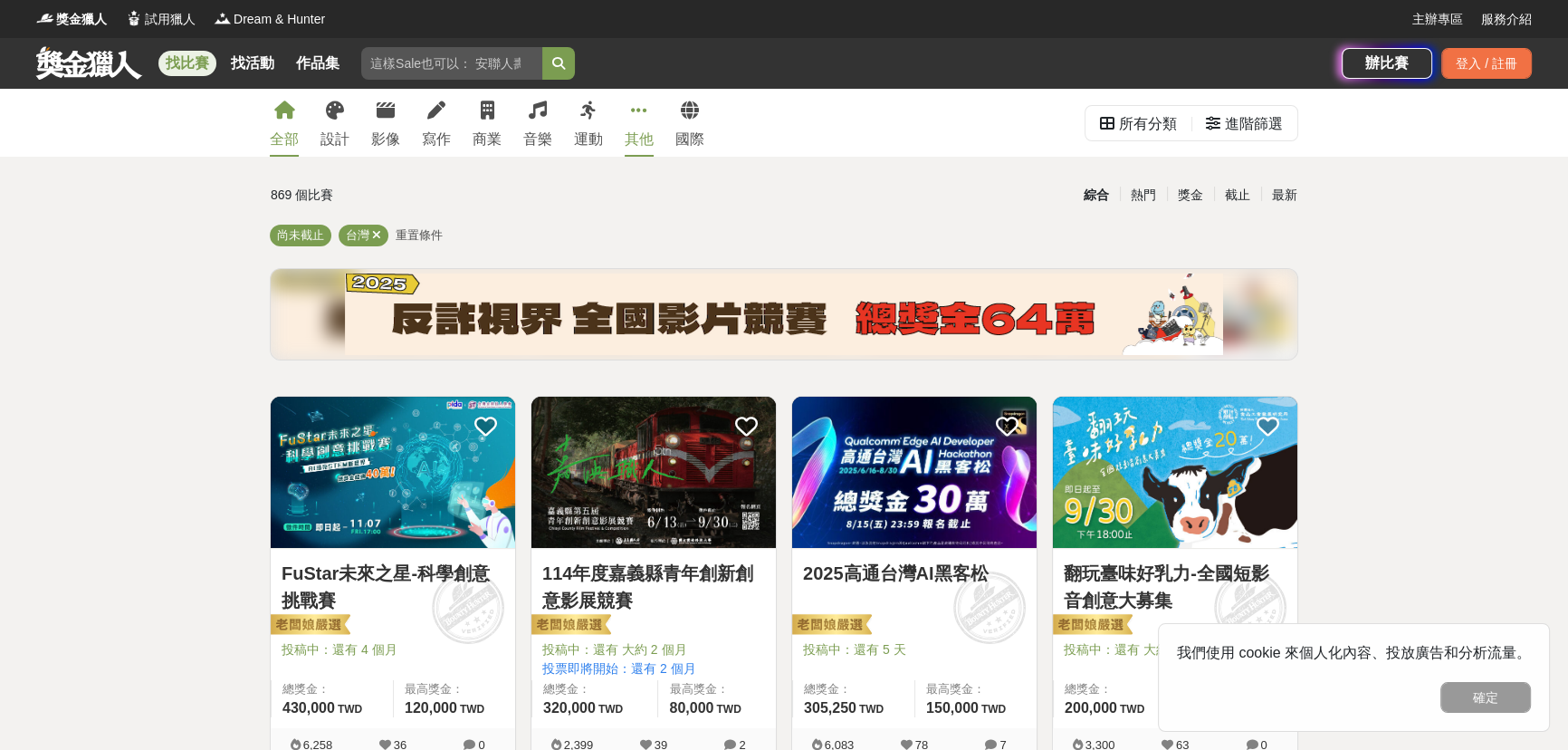
click at [640, 118] on icon at bounding box center [639, 110] width 16 height 18
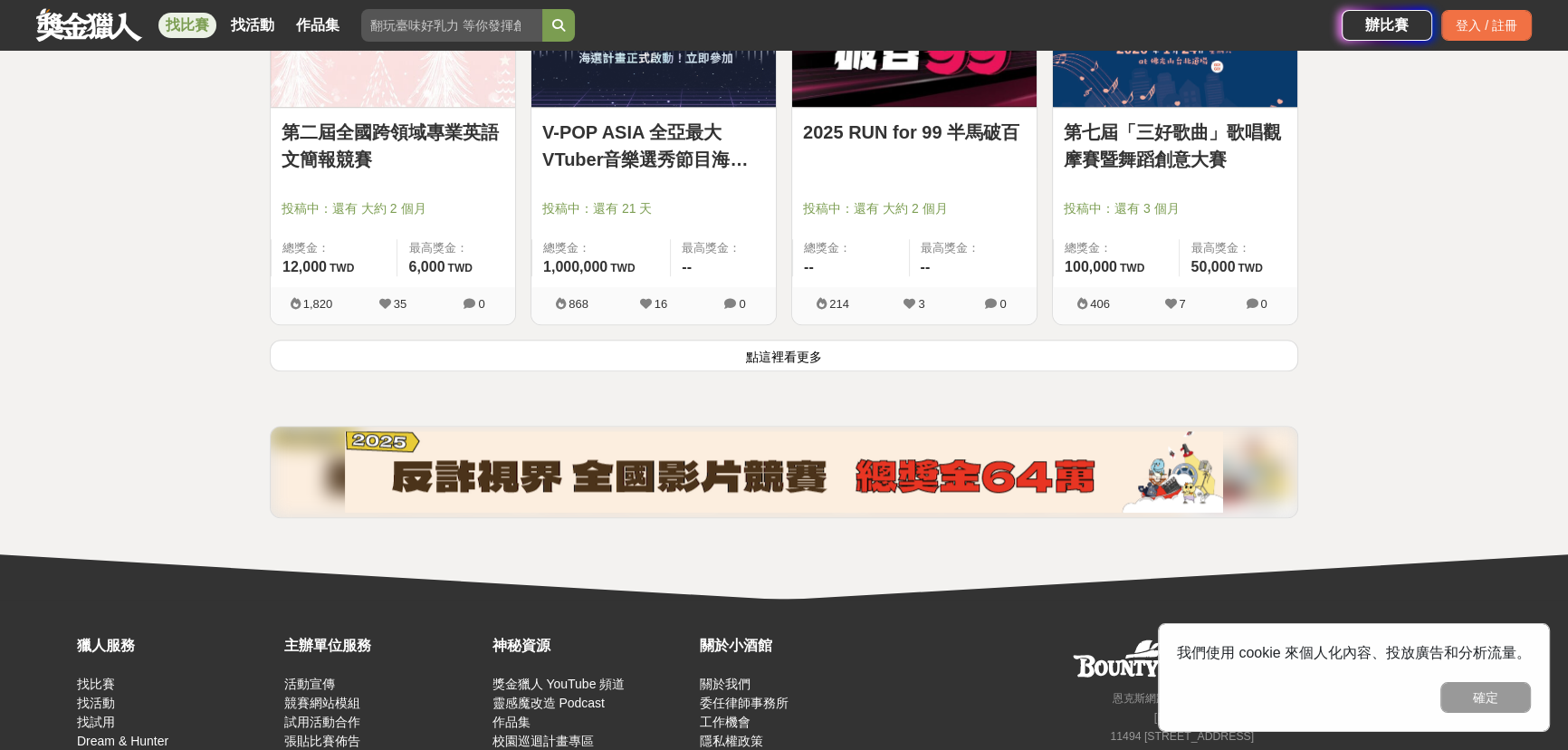
scroll to position [2464, 0]
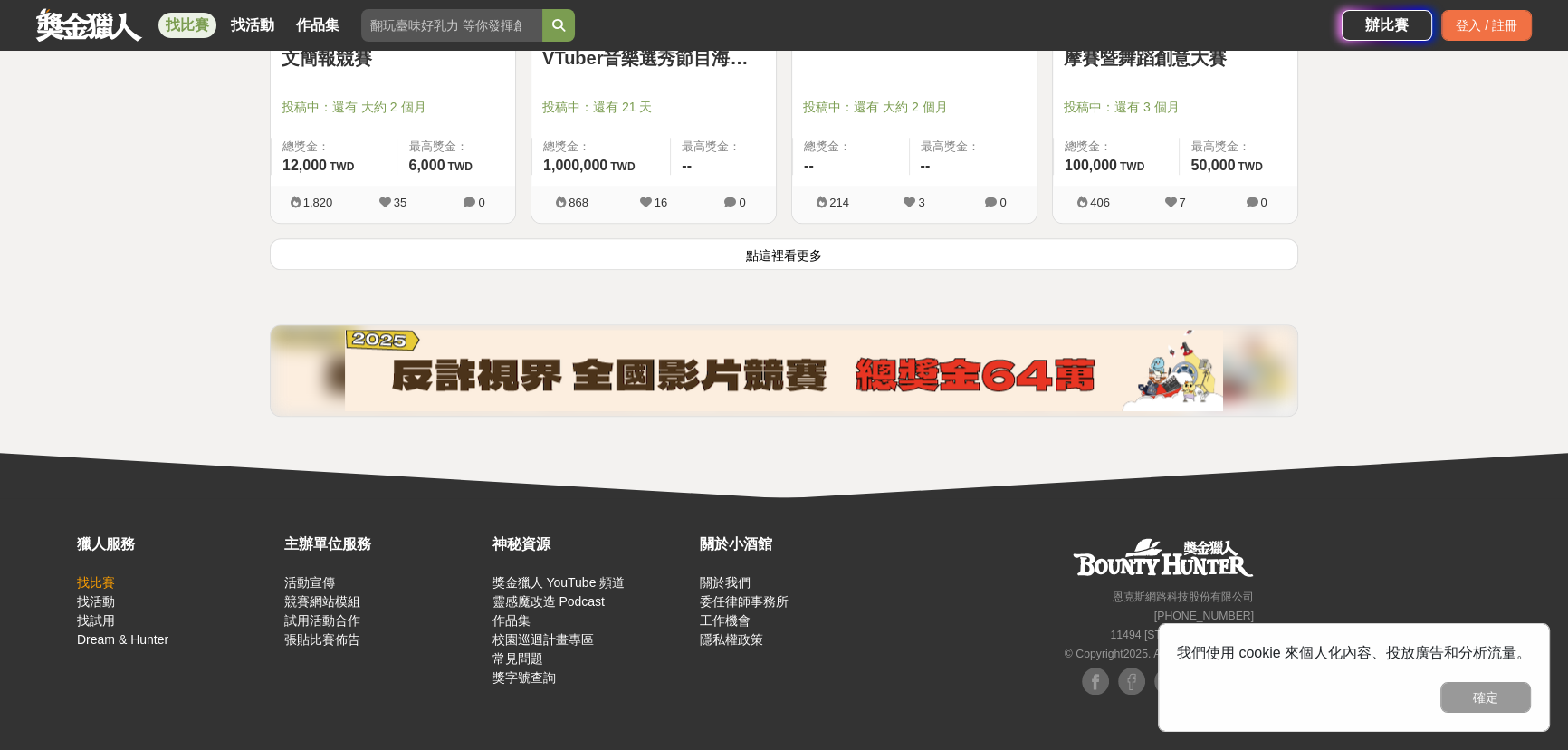
click at [88, 583] on link "找比賽" at bounding box center [96, 582] width 38 height 15
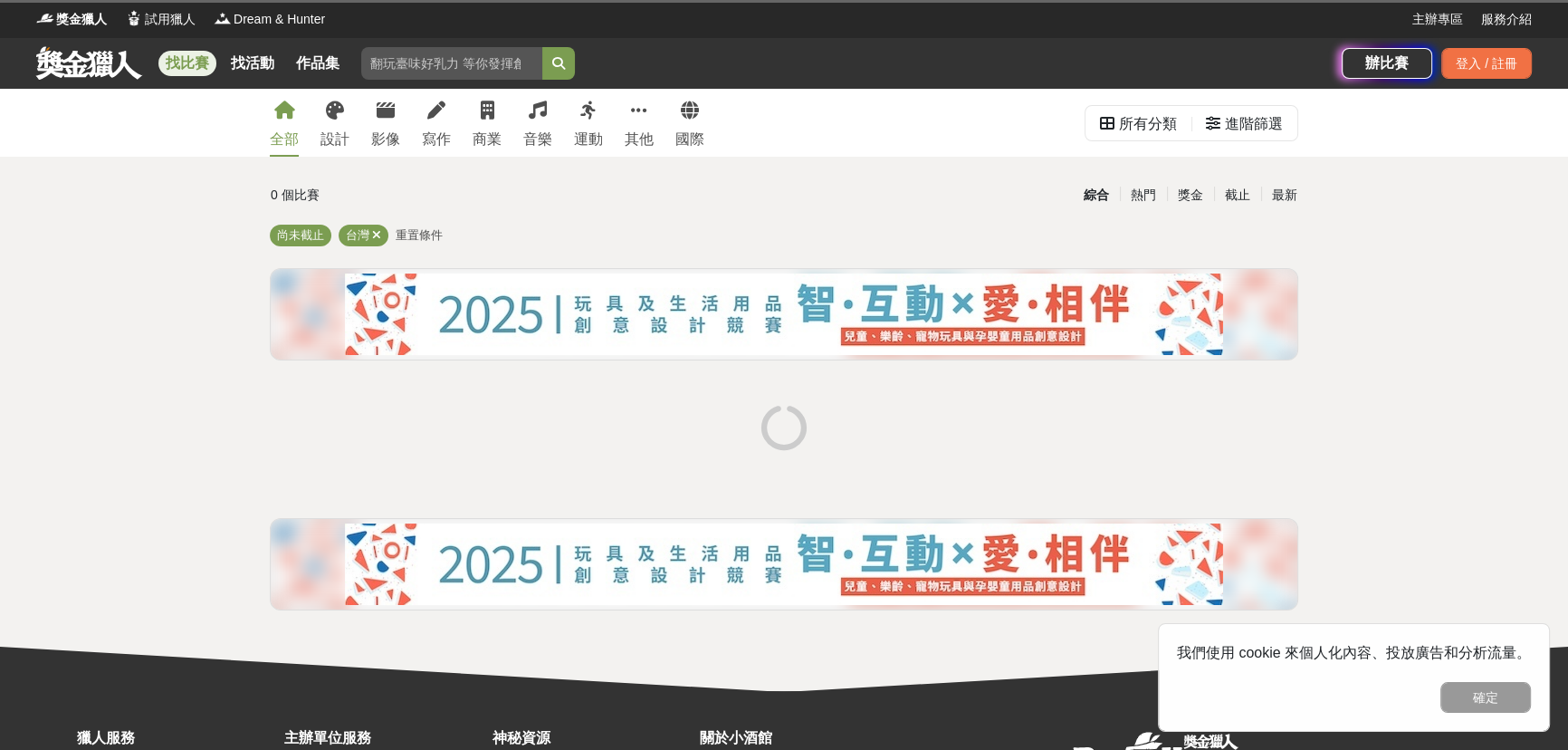
click at [155, 296] on div "全部 設計 影像 寫作 商業 音樂 運動 其他 國際 所有分類 進階篩選 0 個比賽 綜合 熱門 獎金 截止 最新 尚未截止 台灣 重置條件" at bounding box center [784, 390] width 1568 height 602
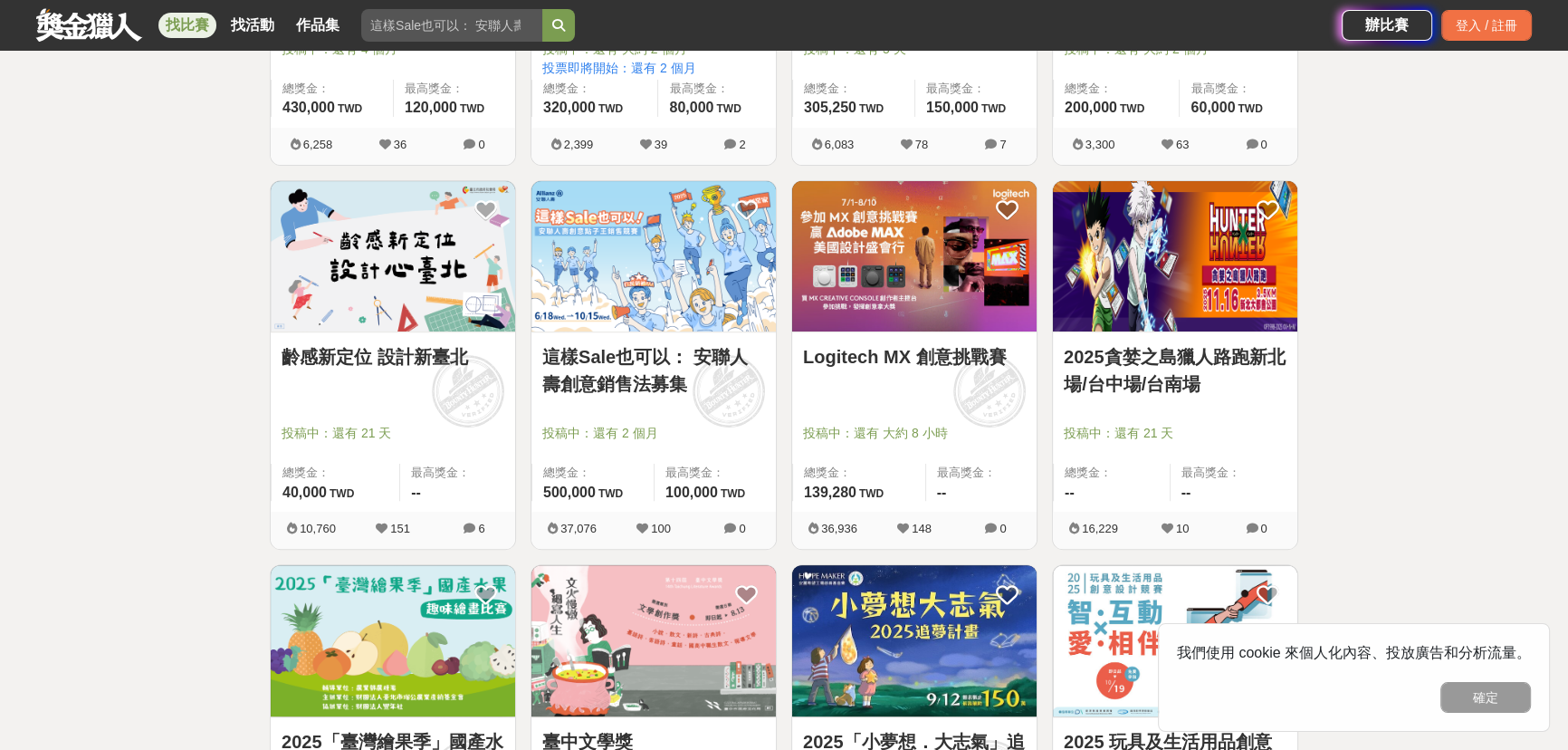
scroll to position [658, 0]
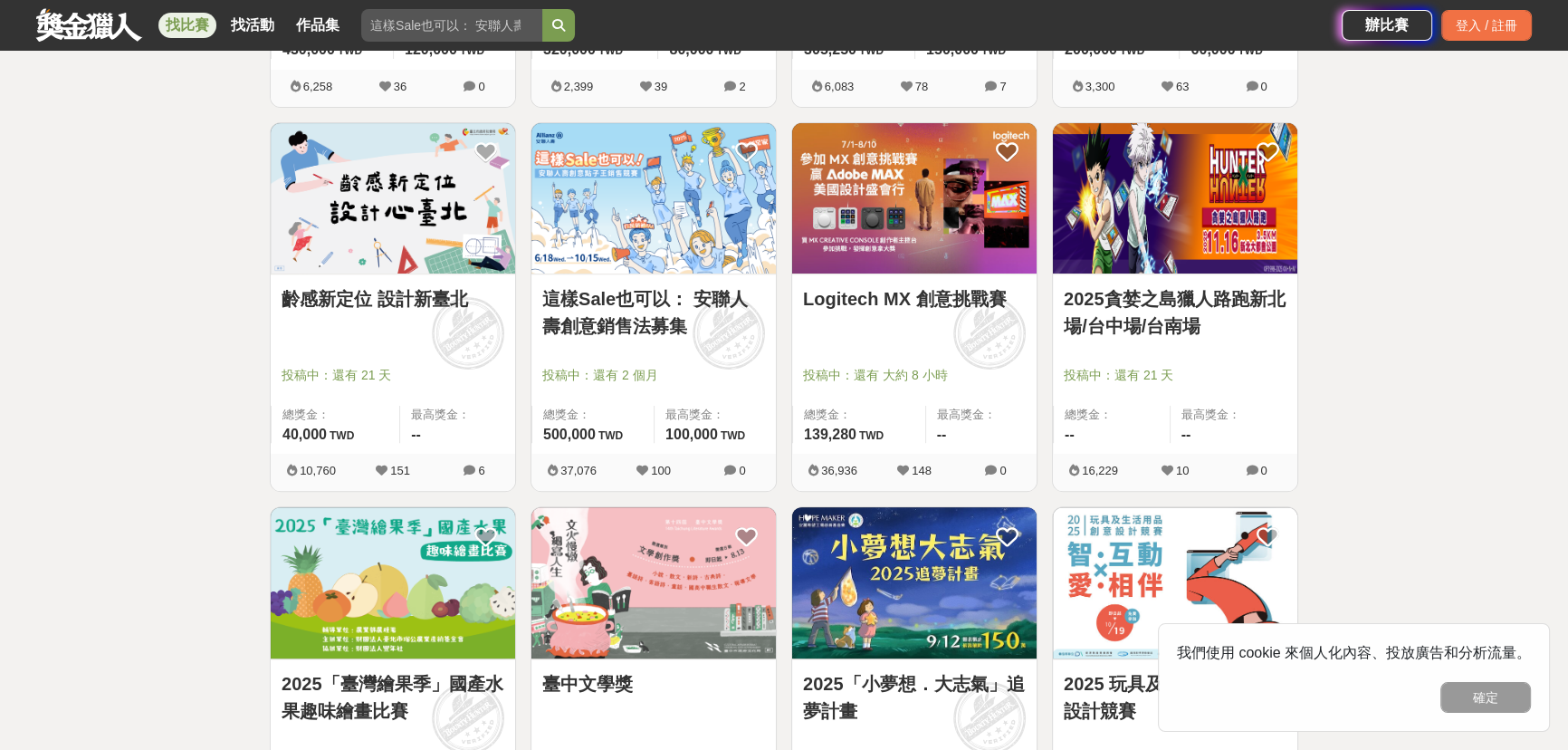
click at [1244, 247] on img at bounding box center [1175, 199] width 244 height 151
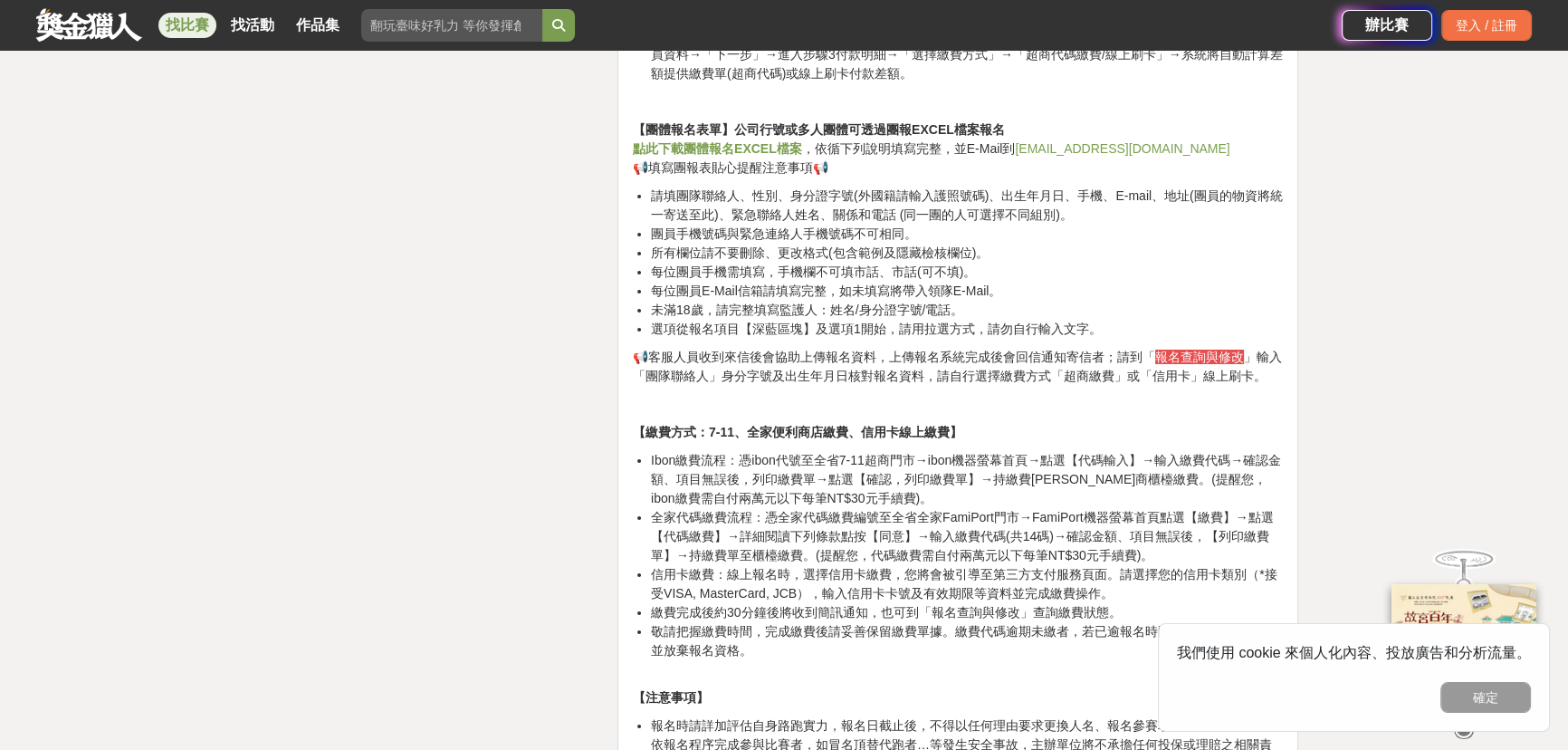
scroll to position [8642, 0]
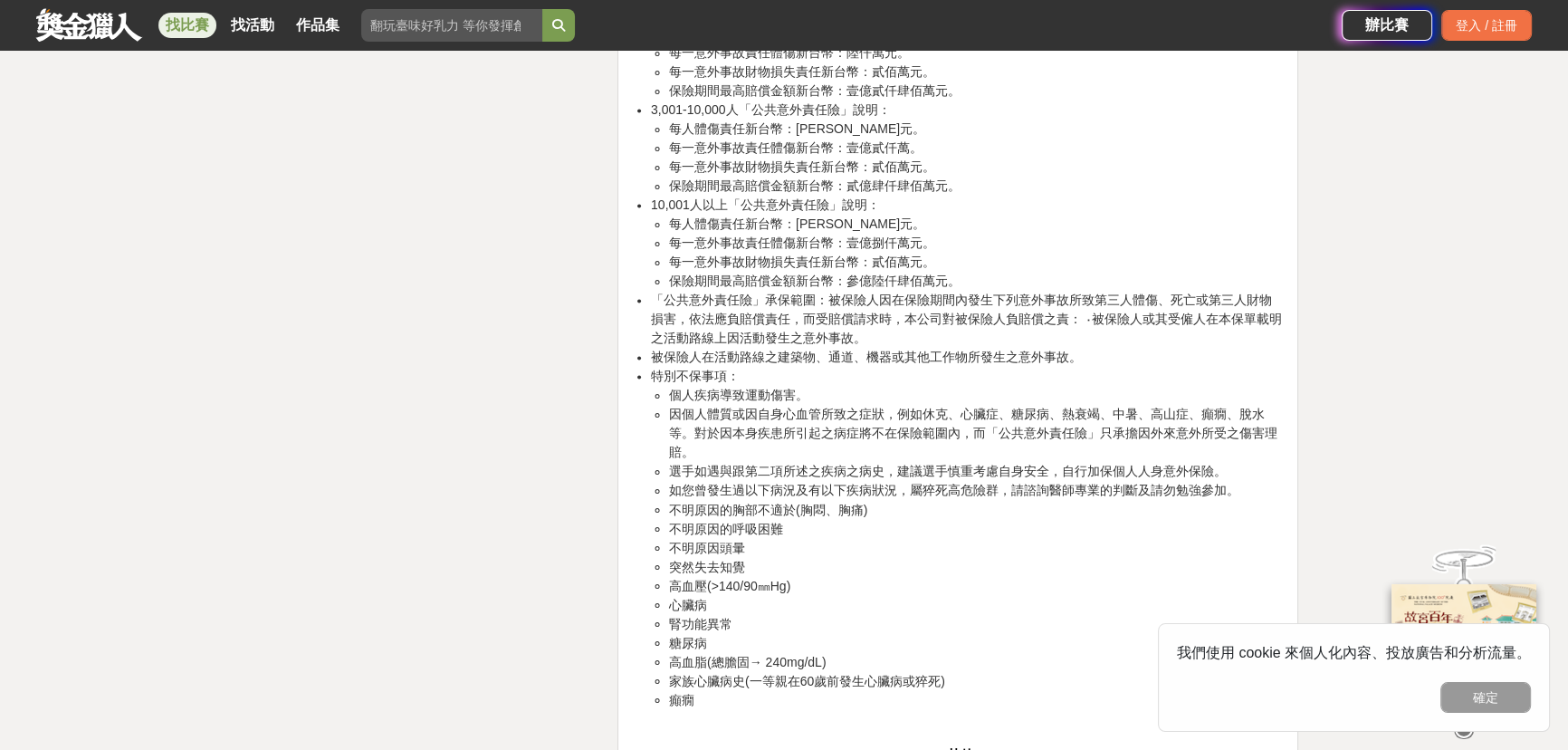
drag, startPoint x: 559, startPoint y: 465, endPoint x: 570, endPoint y: 466, distance: 11.0
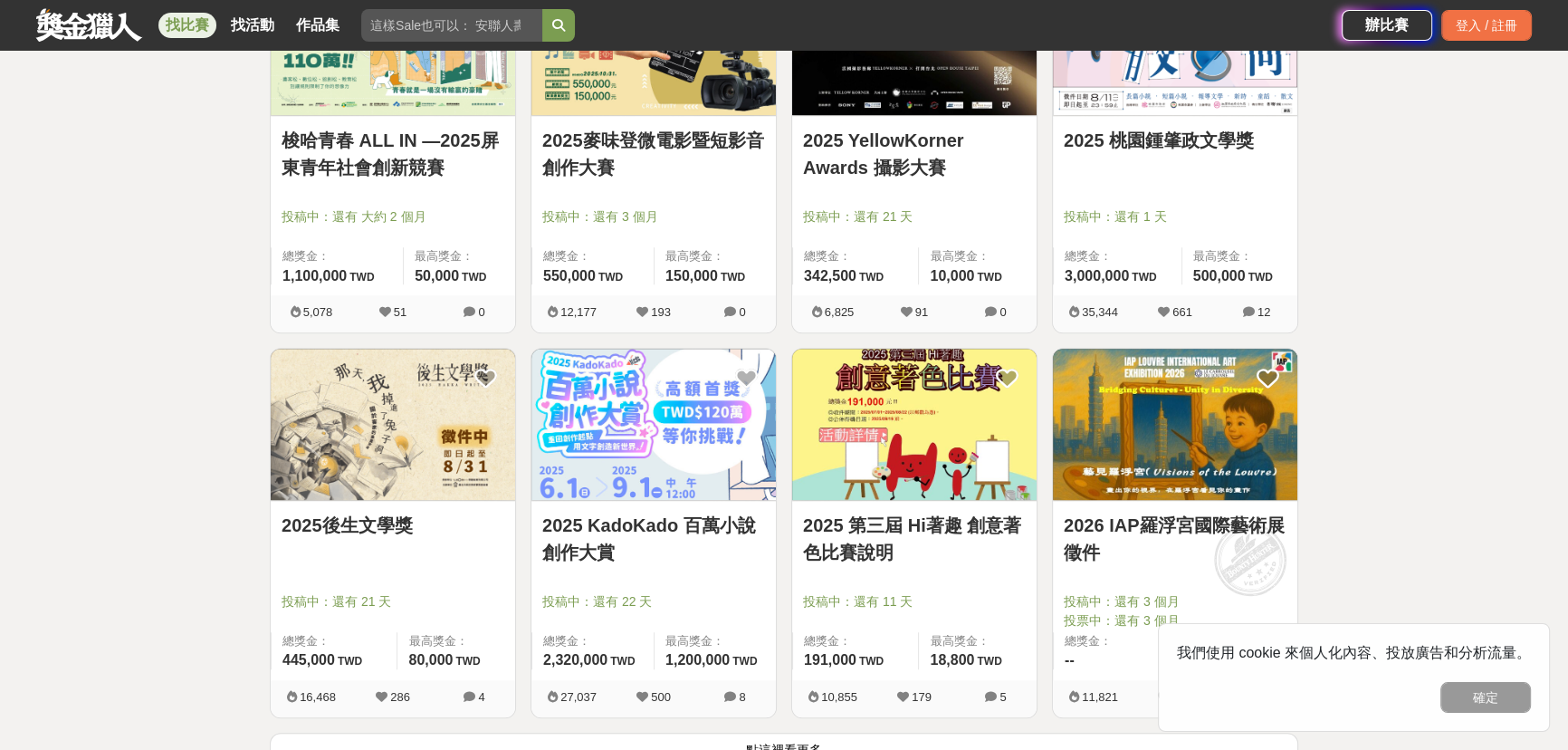
scroll to position [1974, 0]
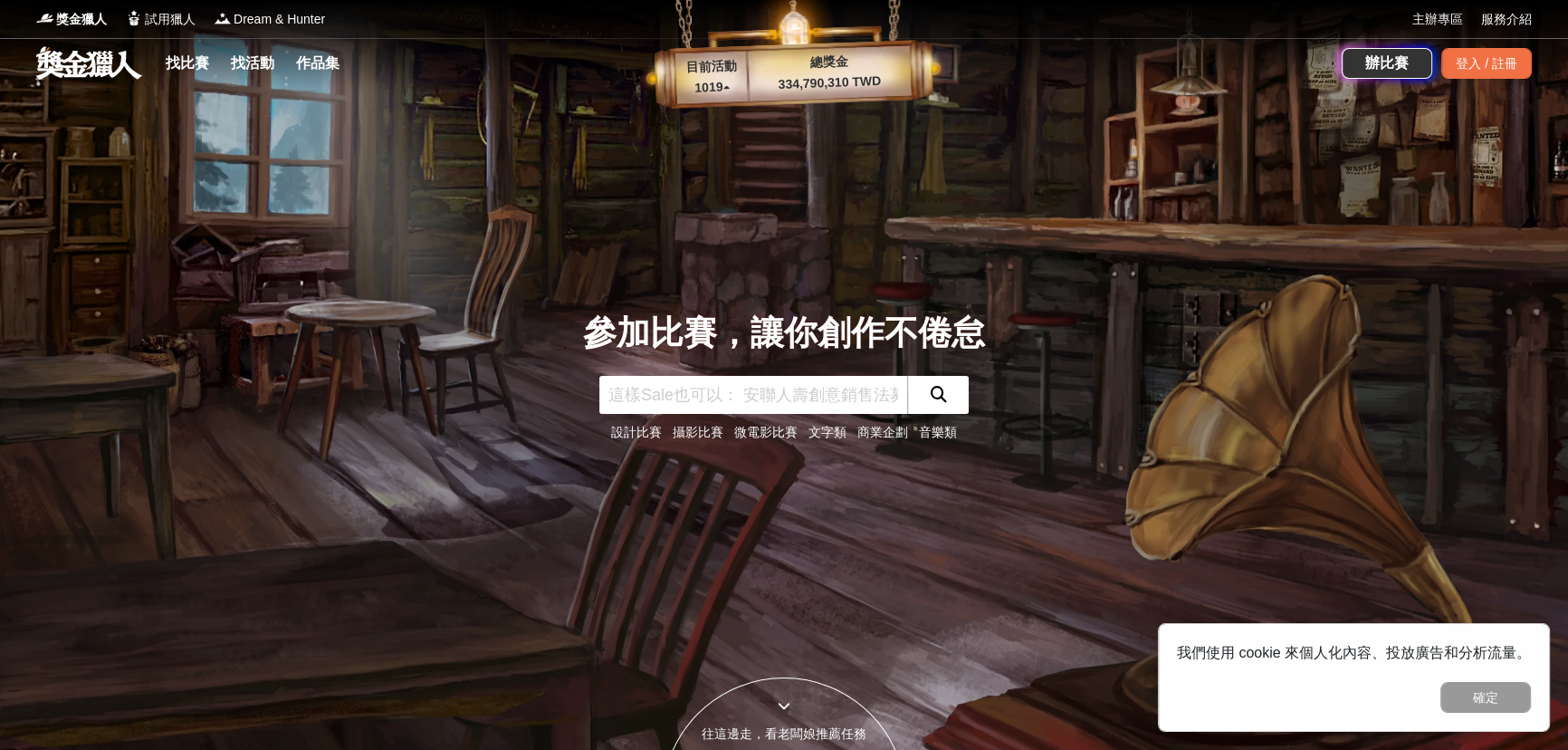
click at [722, 90] on p "1019 ▴" at bounding box center [711, 88] width 73 height 22
click at [727, 86] on p "1019 ▴" at bounding box center [711, 88] width 73 height 22
click at [730, 68] on p "目前活動" at bounding box center [711, 68] width 73 height 22
click at [841, 71] on div "總獎金 334,790,310 TWD" at bounding box center [829, 73] width 164 height 46
click at [724, 78] on p "1019 ▴" at bounding box center [711, 88] width 73 height 22
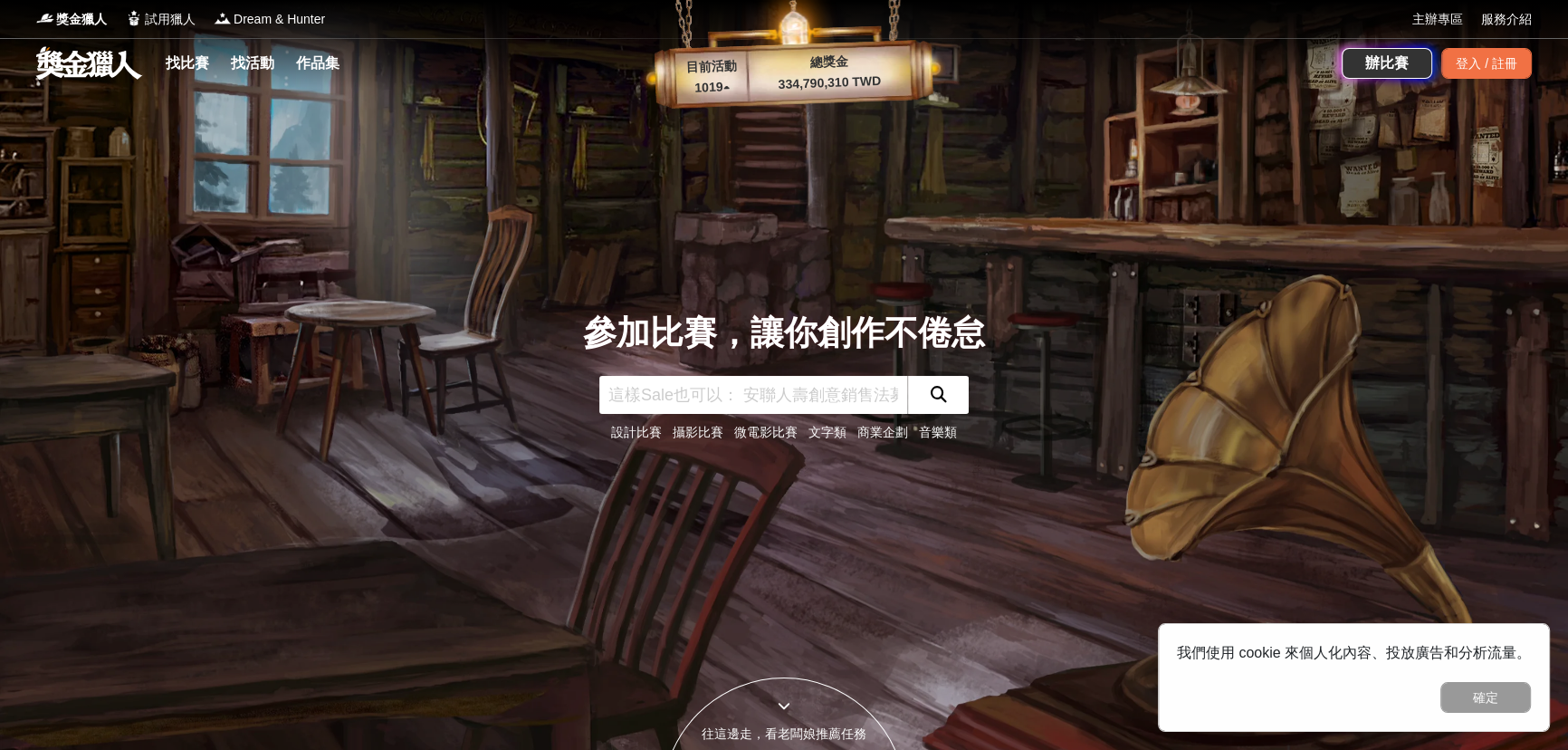
click at [817, 72] on div "總獎金 334,790,310 TWD" at bounding box center [829, 73] width 164 height 46
click at [174, 24] on span "試用獵人" at bounding box center [171, 19] width 51 height 19
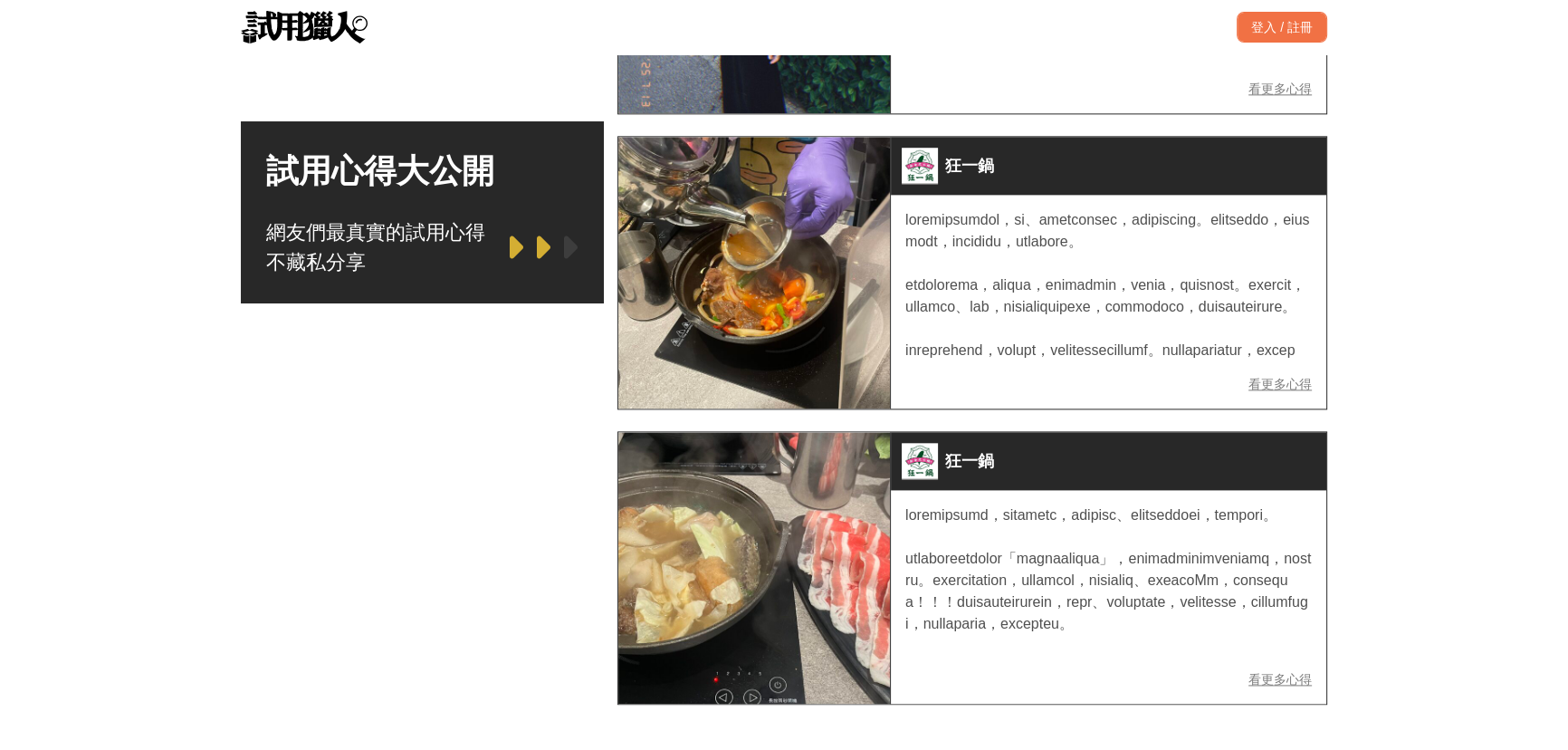
click at [1302, 385] on link "看更多心得" at bounding box center [1279, 384] width 63 height 15
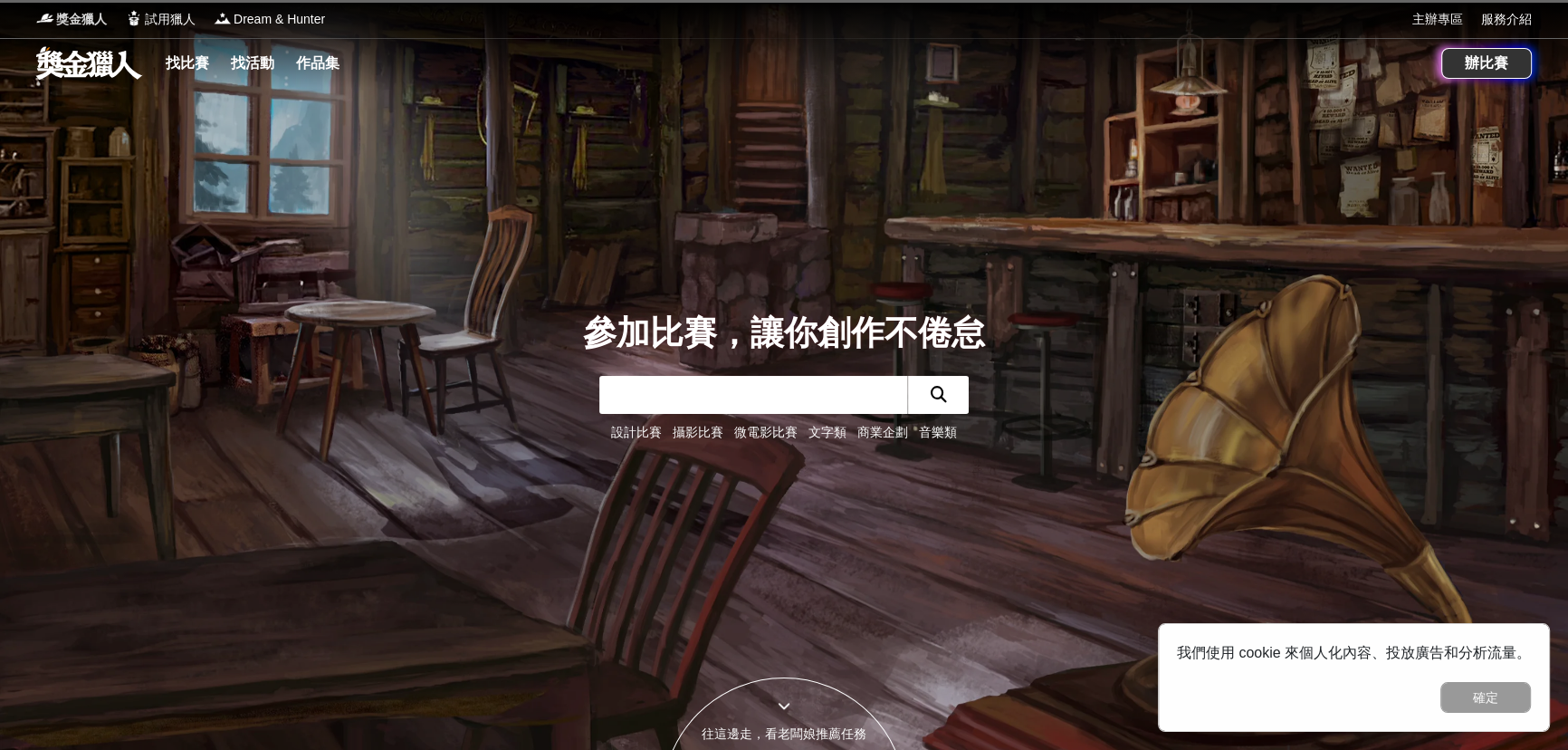
click at [88, 16] on span "獎金獵人" at bounding box center [82, 19] width 51 height 19
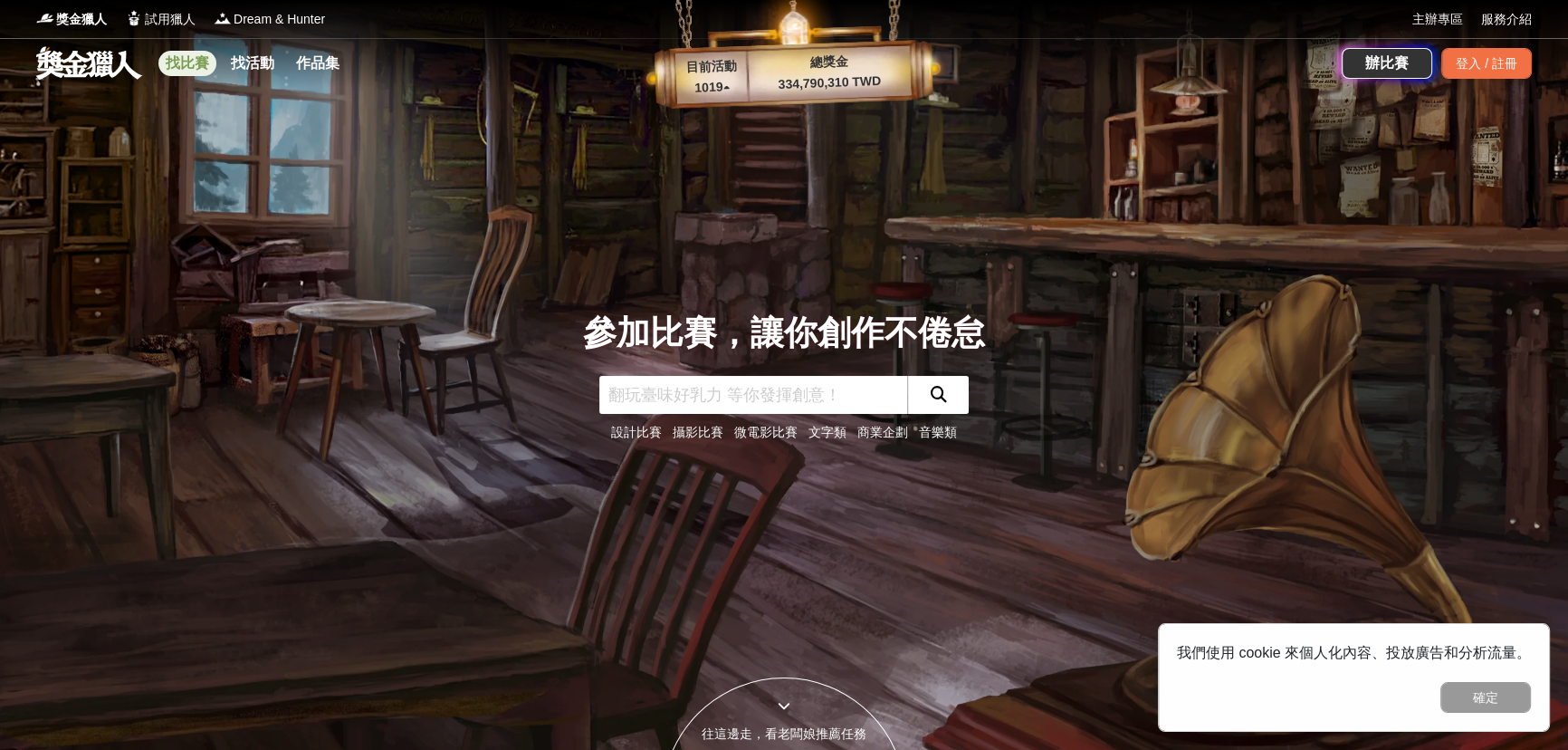
click at [198, 58] on link "找比賽" at bounding box center [188, 64] width 58 height 26
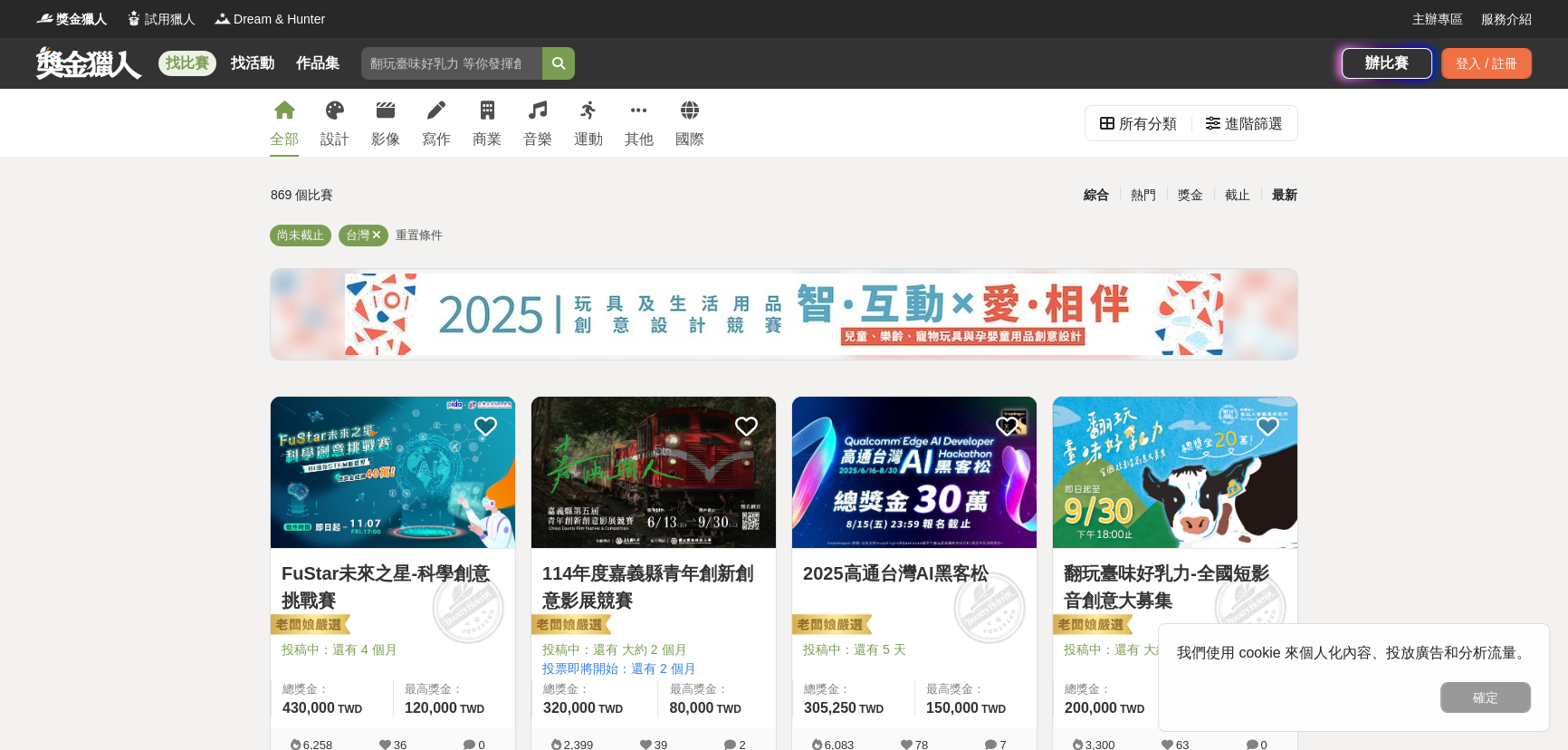
click at [1295, 196] on div "最新" at bounding box center [1284, 194] width 47 height 32
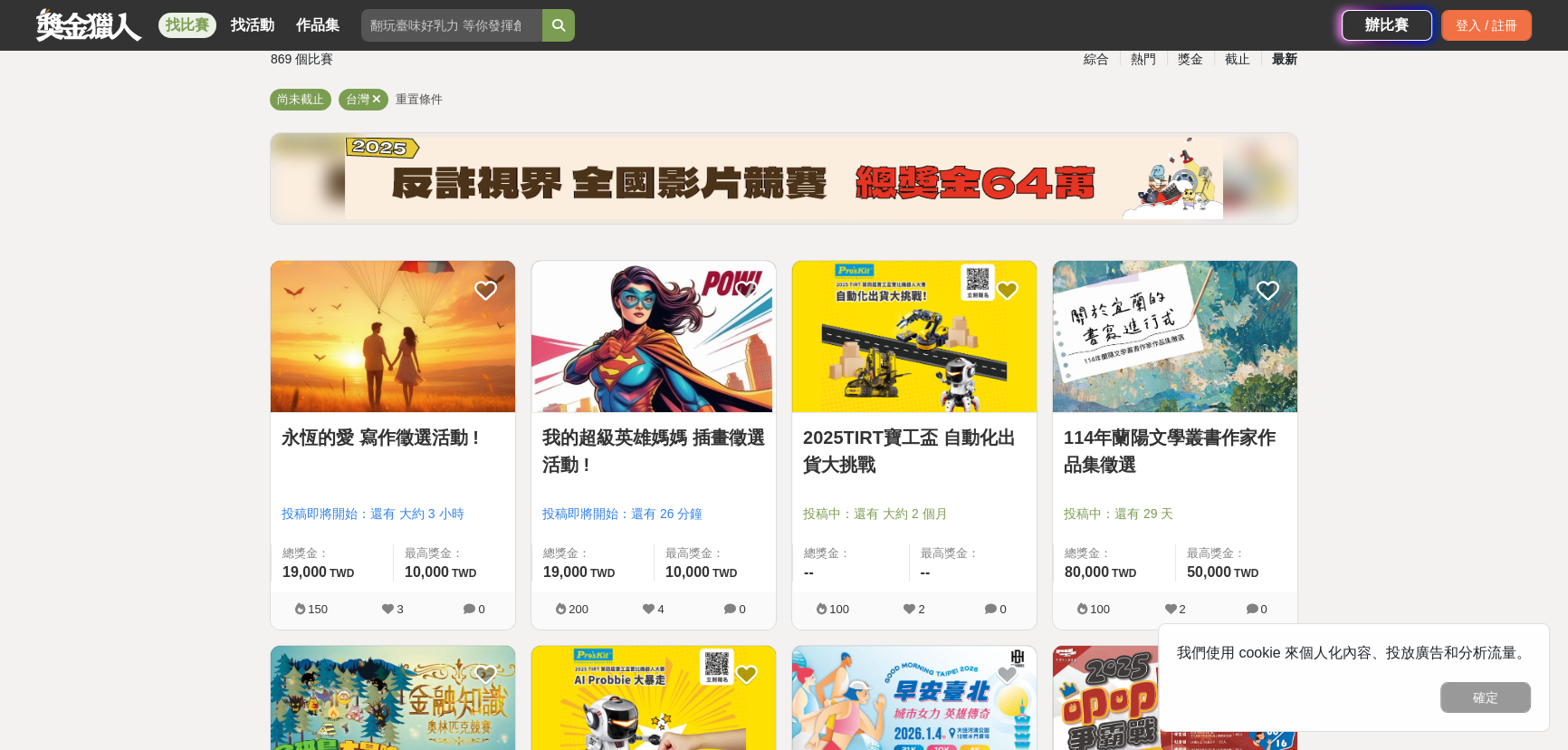
scroll to position [164, 0]
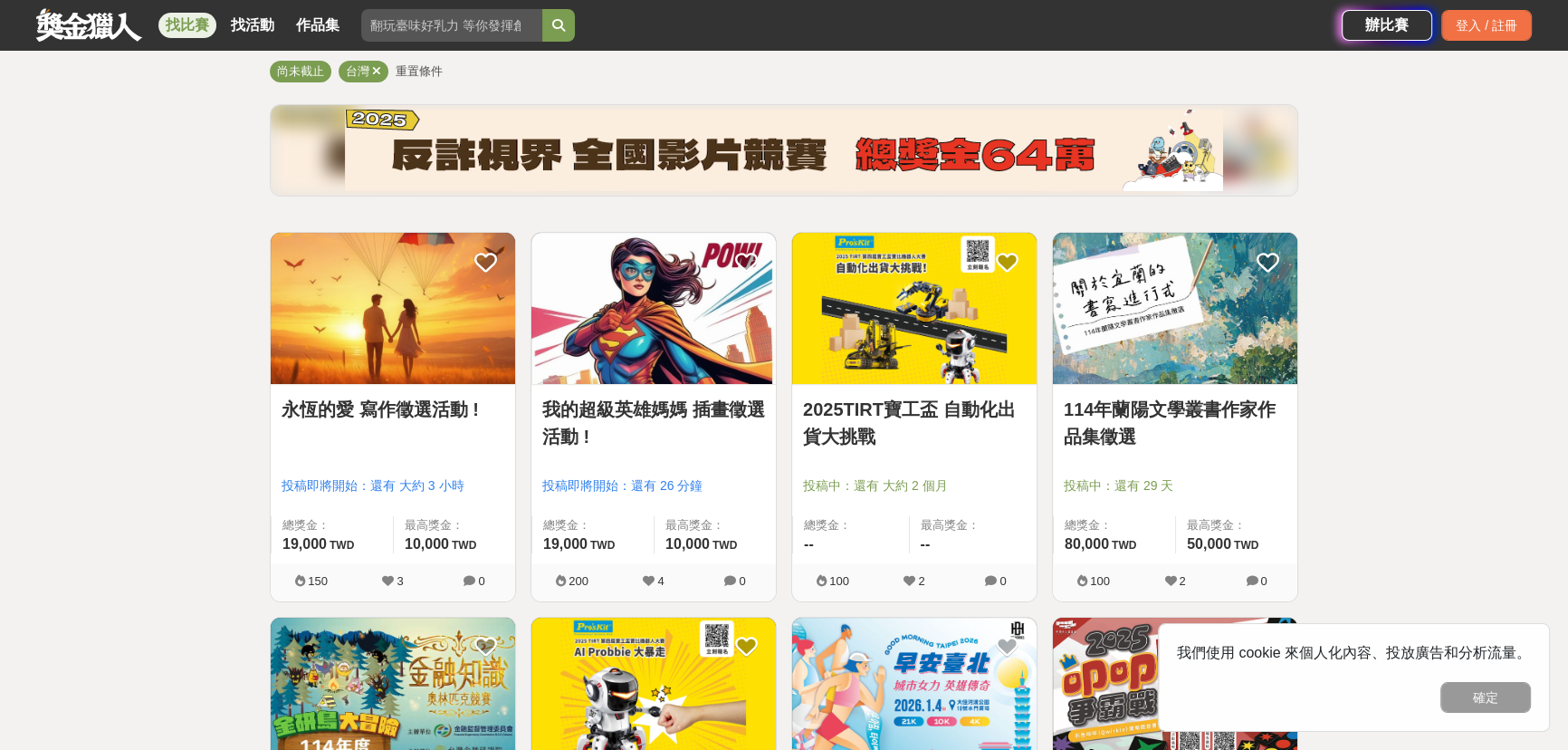
click at [313, 348] on img at bounding box center [393, 308] width 244 height 151
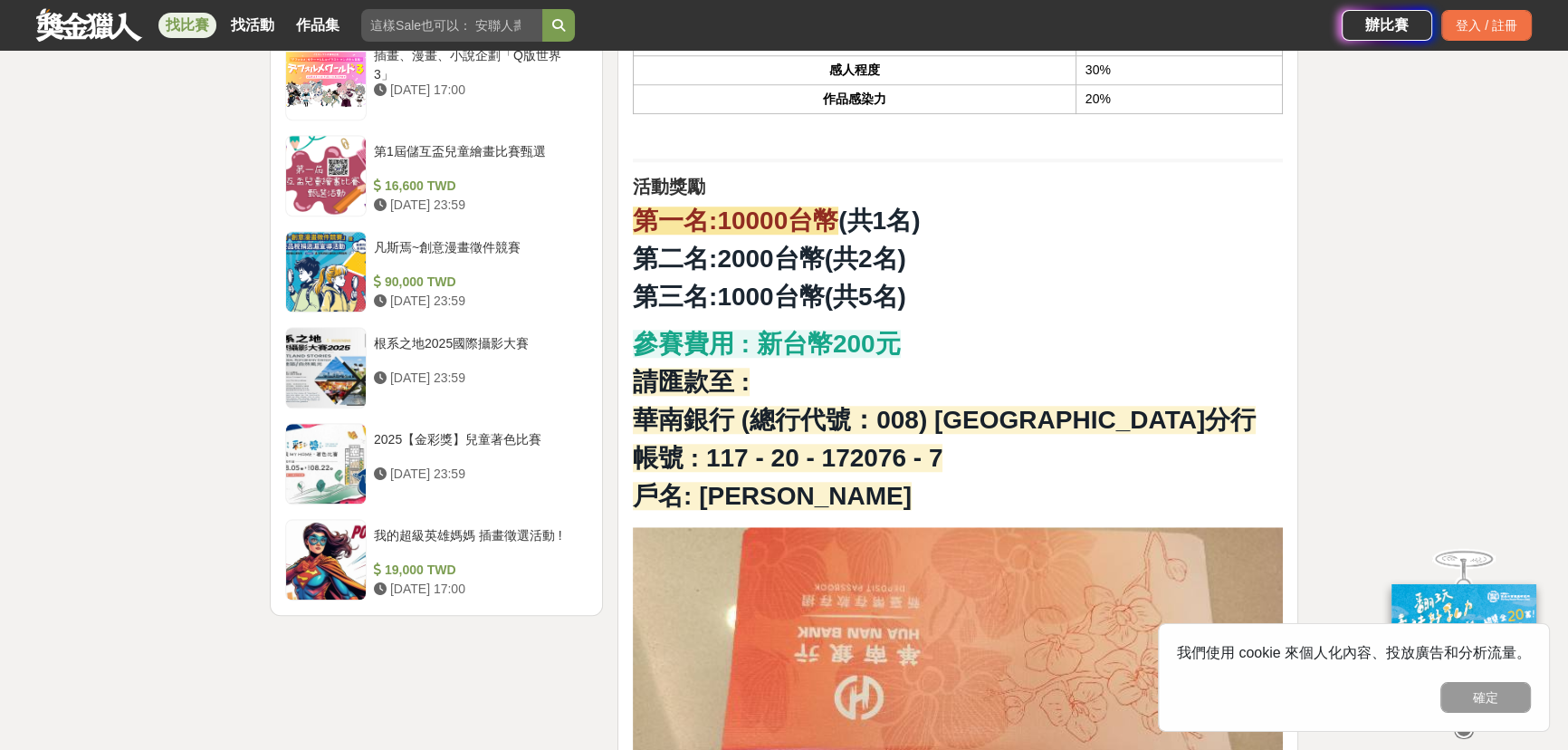
scroll to position [2090, 0]
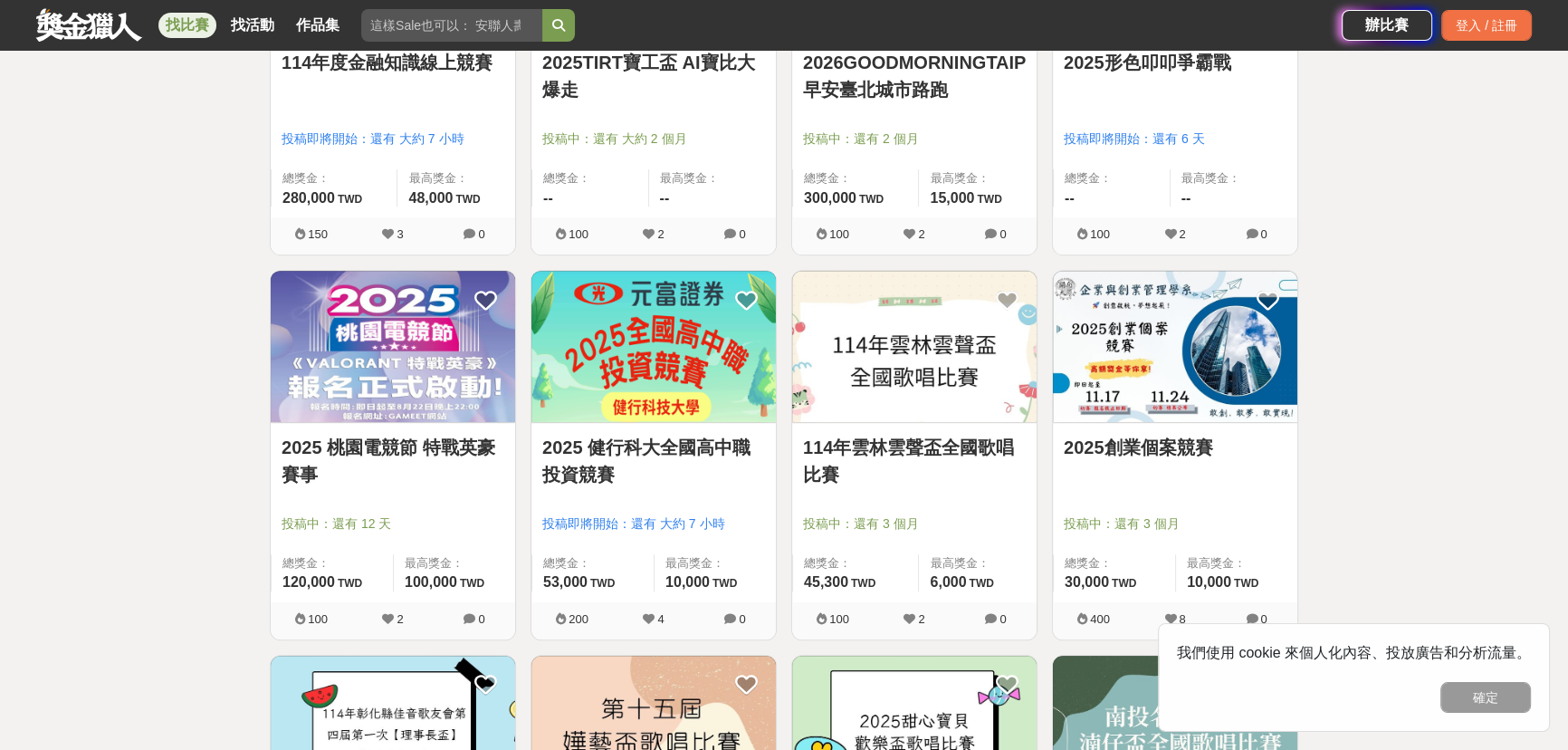
scroll to position [905, 0]
